Goal: Task Accomplishment & Management: Use online tool/utility

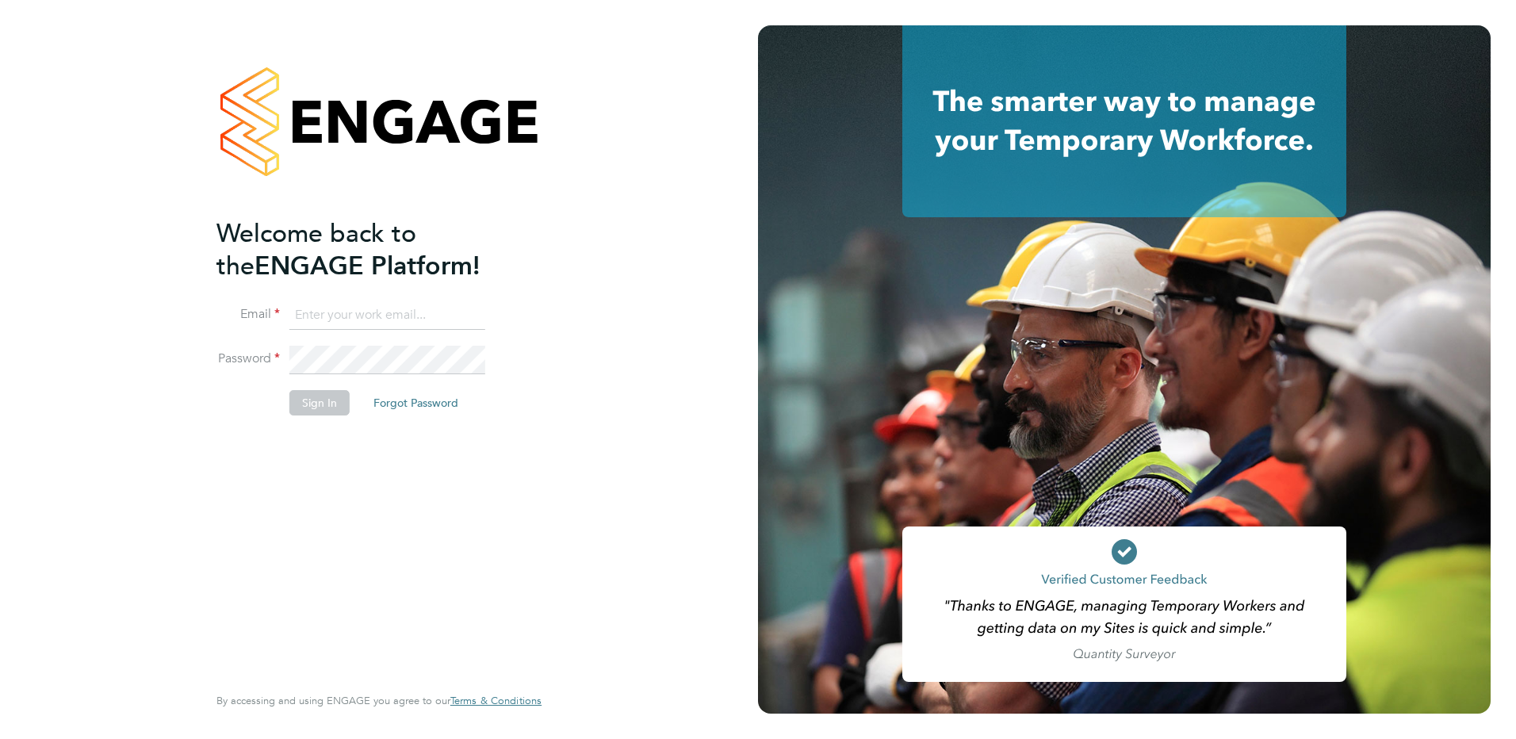
type input "sbeer@jarsolutions.co.uk"
click at [224, 430] on li "Sign In Forgot Password" at bounding box center [371, 410] width 309 height 41
click at [308, 403] on button "Sign In" at bounding box center [319, 402] width 60 height 25
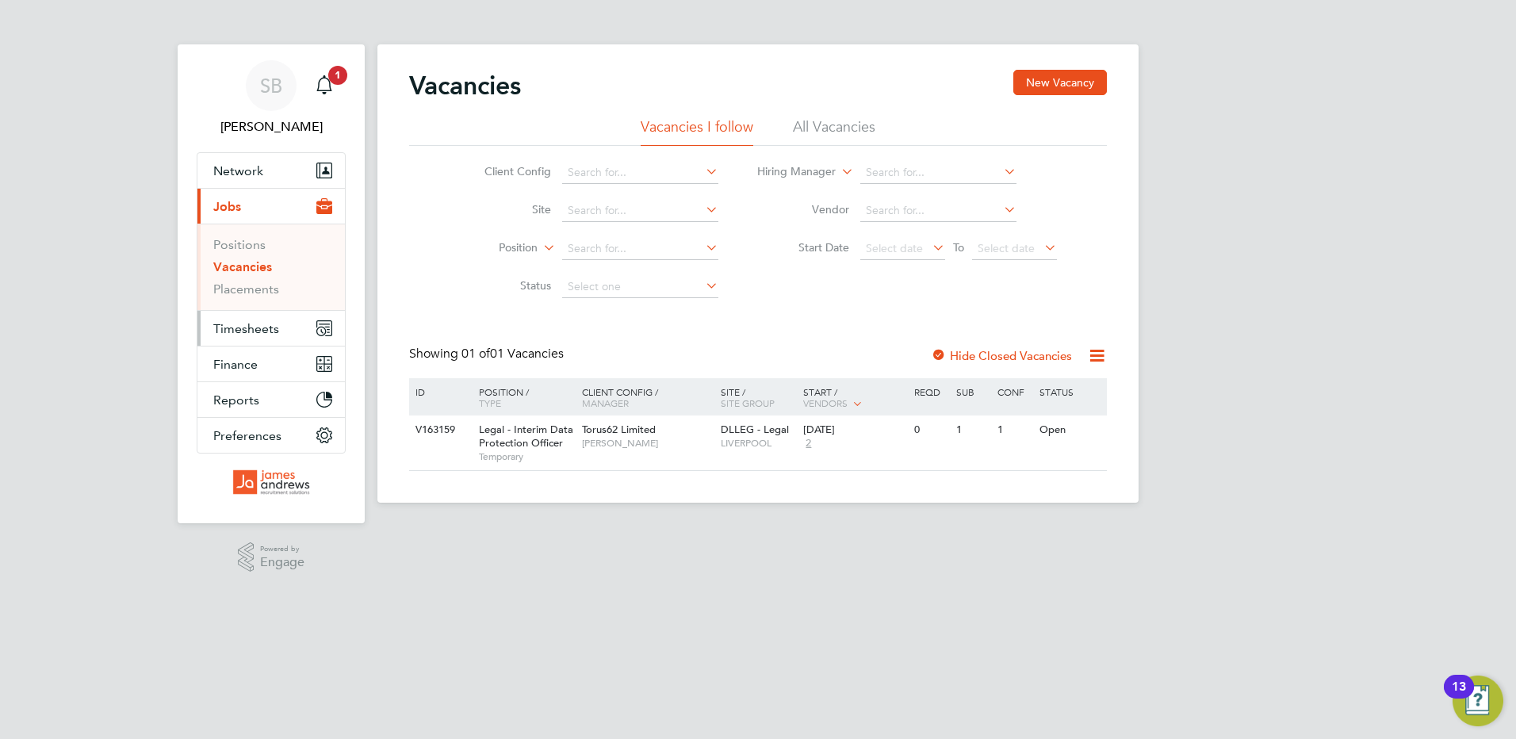
click at [246, 321] on span "Timesheets" at bounding box center [246, 328] width 66 height 15
click at [243, 331] on span "Timesheets" at bounding box center [246, 328] width 66 height 15
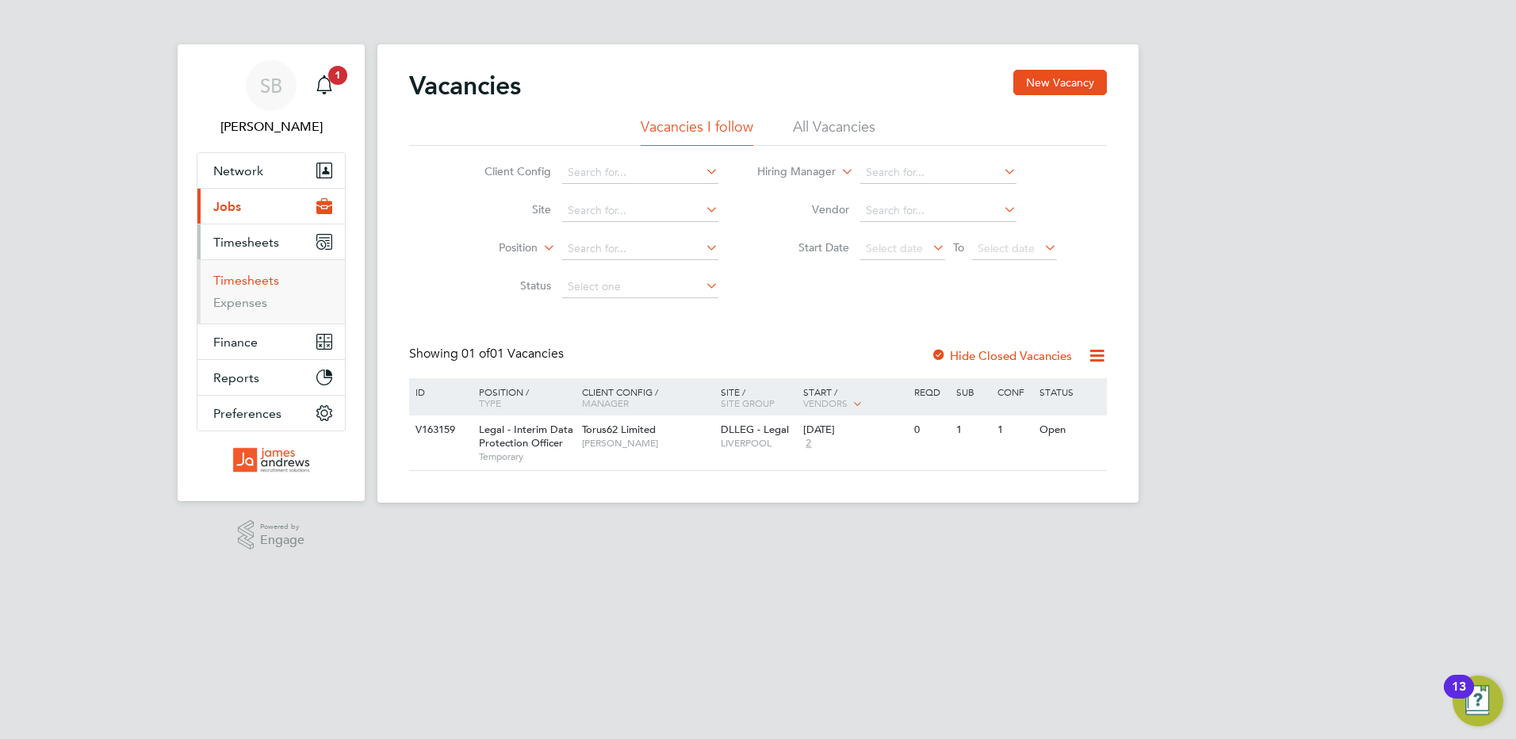
click at [260, 285] on link "Timesheets" at bounding box center [246, 280] width 66 height 15
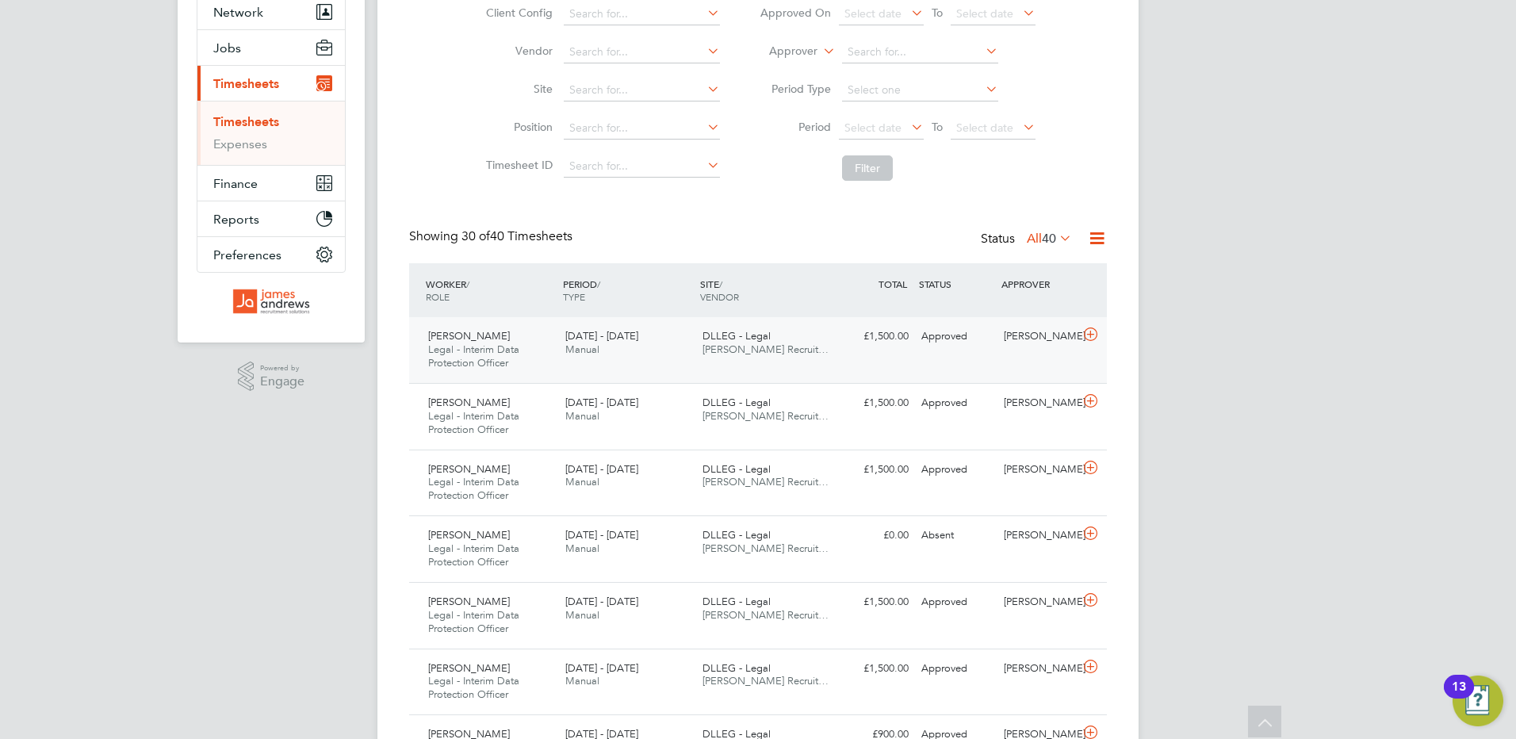
click at [673, 367] on div "[PERSON_NAME] Legal - Interim Data Protection Officer [DATE] - [DATE] [DATE] - …" at bounding box center [758, 350] width 698 height 66
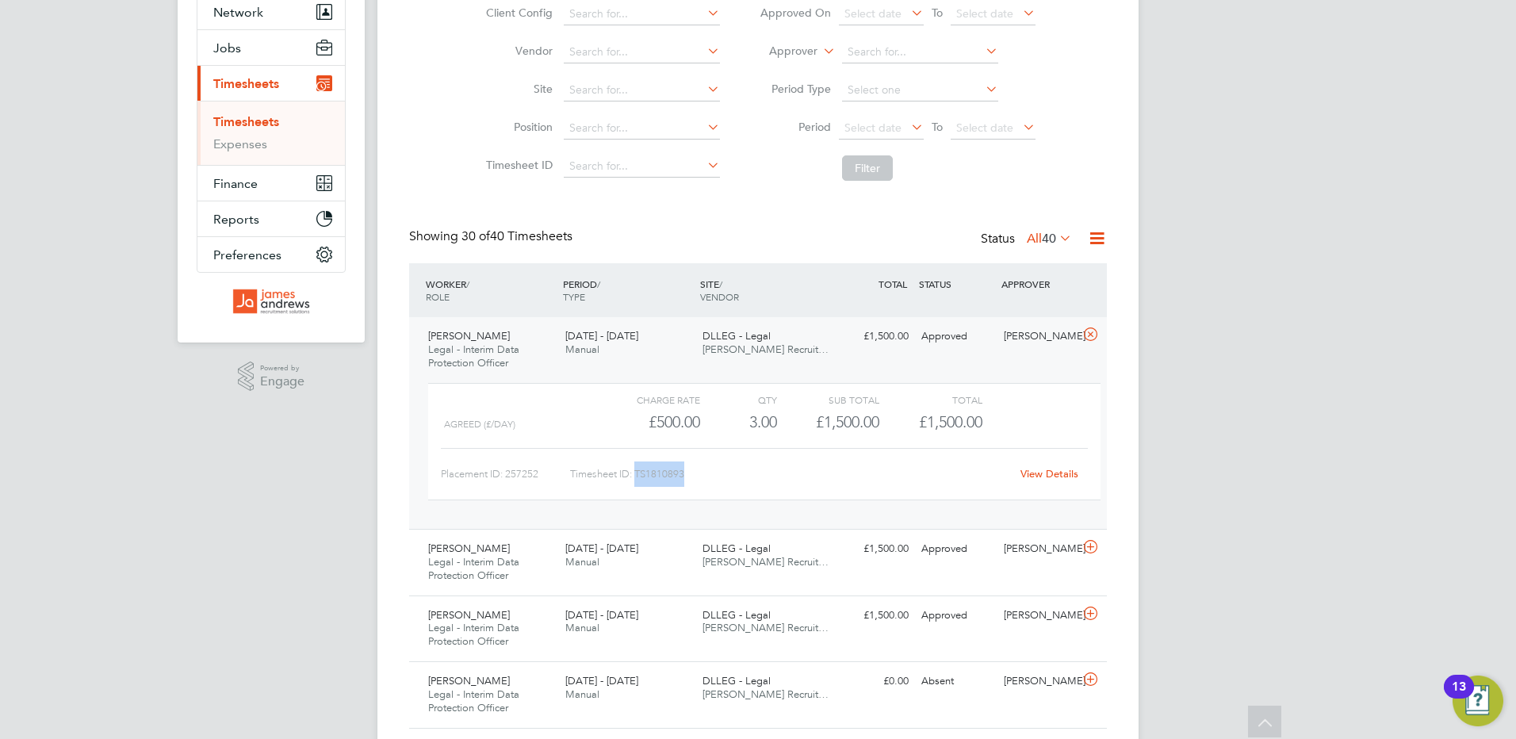
drag, startPoint x: 700, startPoint y: 477, endPoint x: 639, endPoint y: 473, distance: 61.1
click at [639, 473] on div "Timesheet ID: TS1810893" at bounding box center [790, 474] width 440 height 25
copy div "TS1810893"
click at [245, 146] on link "Expenses" at bounding box center [240, 143] width 54 height 15
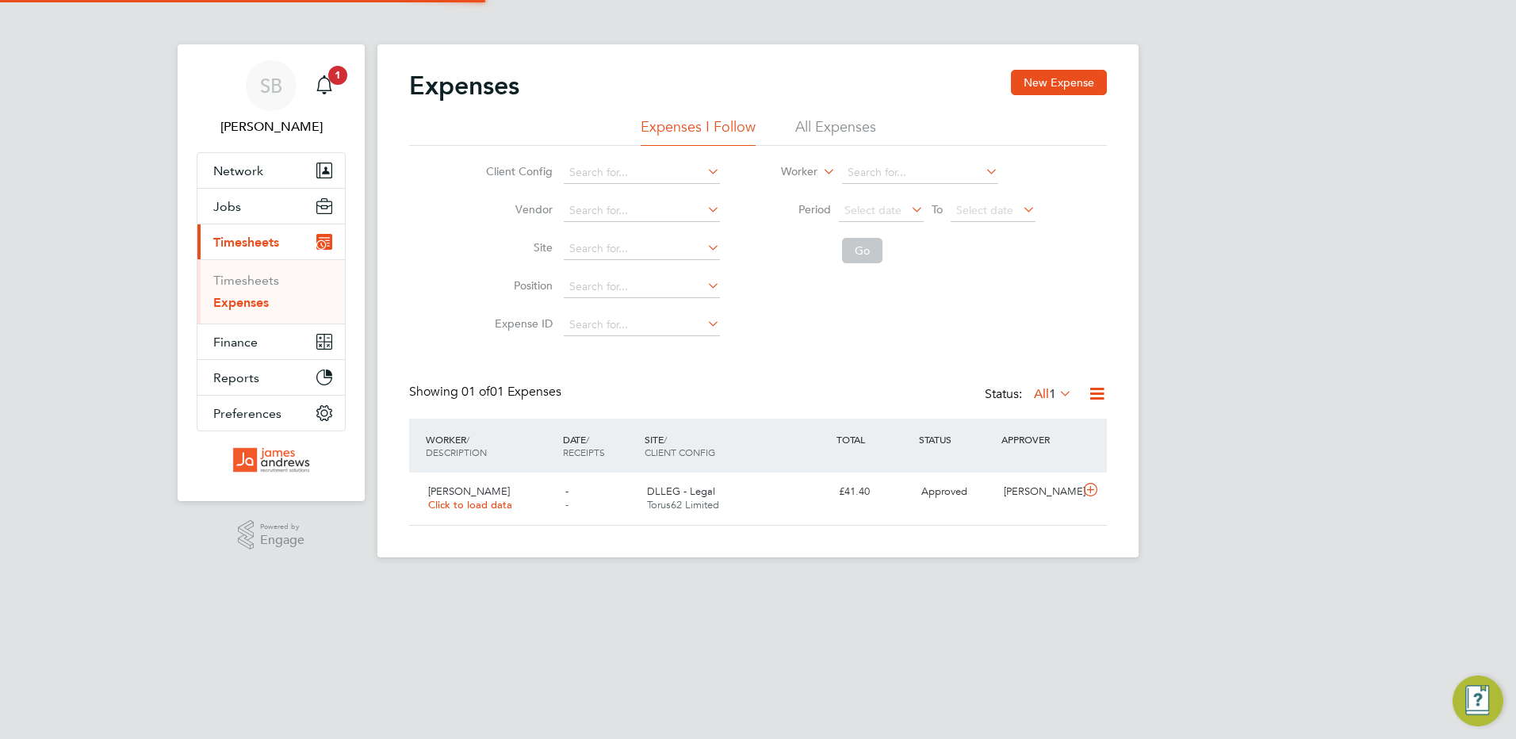
scroll to position [40, 193]
click at [842, 132] on li "All Expenses" at bounding box center [835, 131] width 81 height 29
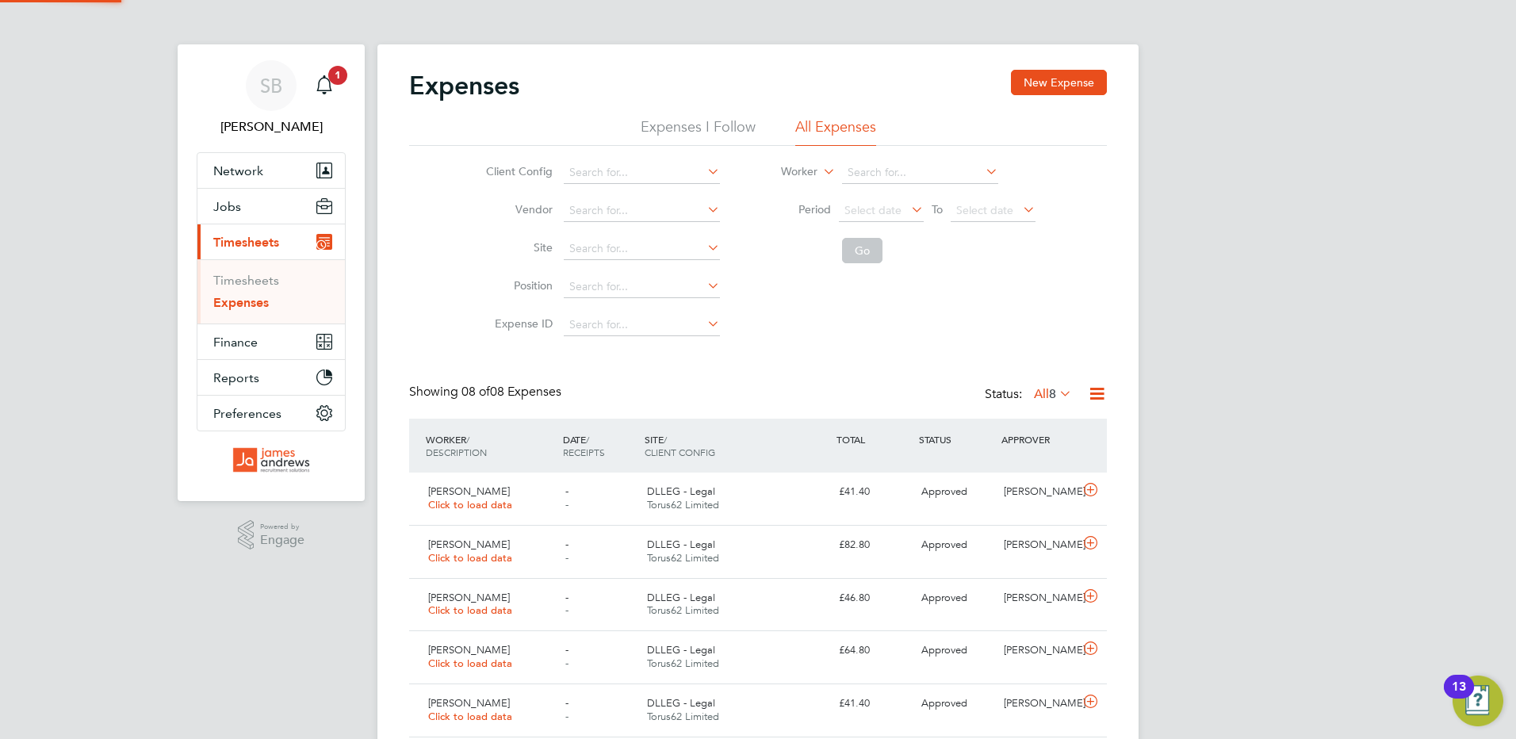
scroll to position [40, 138]
click at [734, 513] on div "DLLEG - Legal Torus62 Limited" at bounding box center [737, 499] width 192 height 40
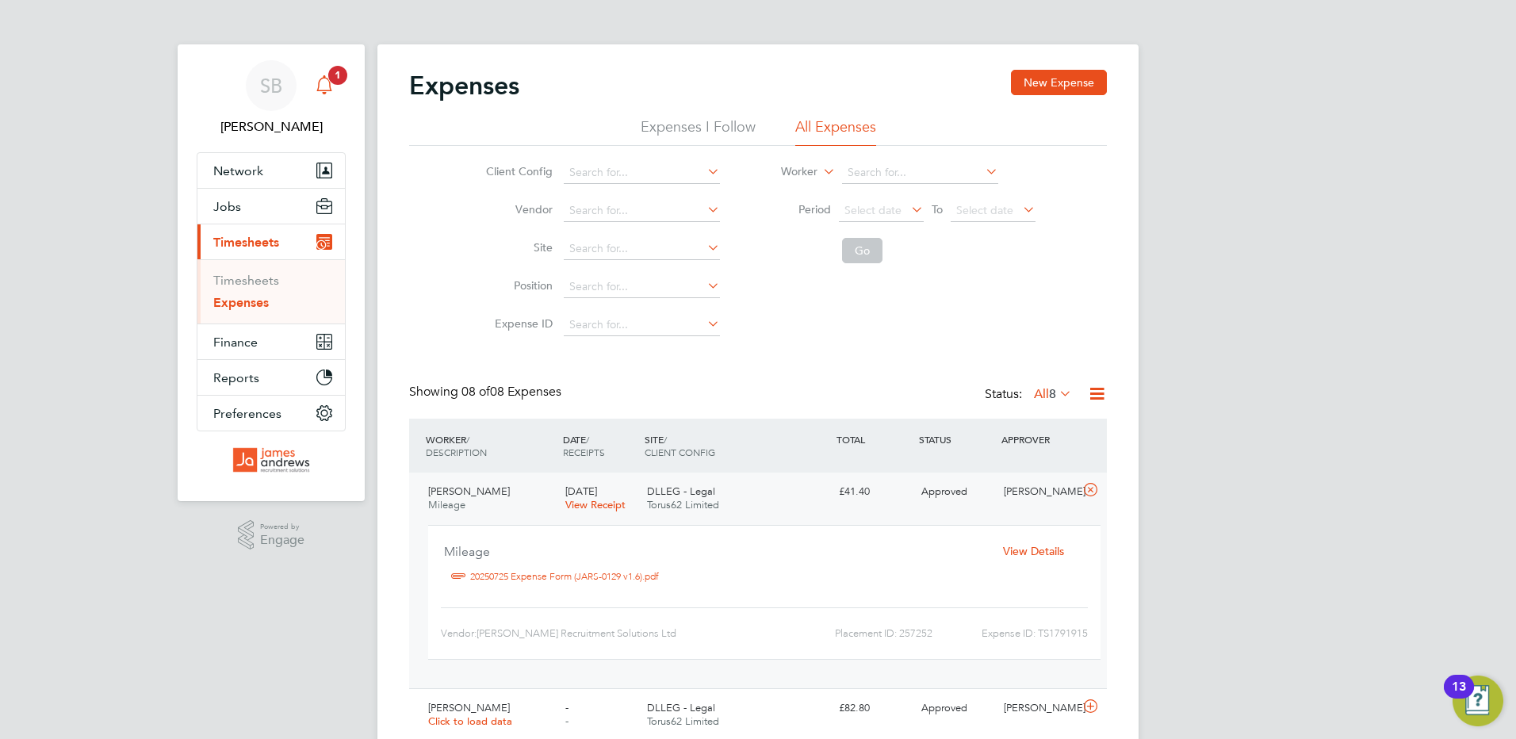
click at [341, 79] on span "1" at bounding box center [337, 75] width 19 height 19
